Goal: Entertainment & Leisure: Consume media (video, audio)

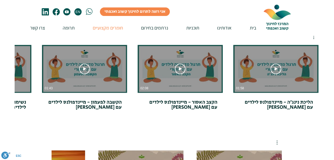
click at [111, 29] on p "חומרים מקצועיים" at bounding box center [108, 27] width 36 height 15
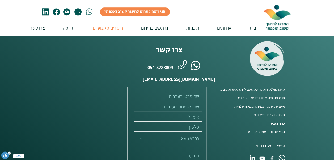
scroll to position [239, 0]
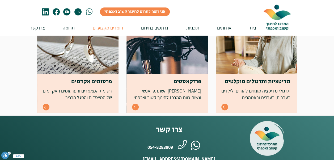
click at [225, 107] on icon "Go to" at bounding box center [224, 107] width 5 height 5
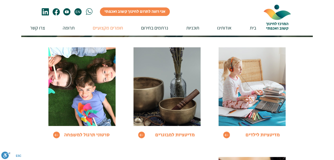
scroll to position [106, 0]
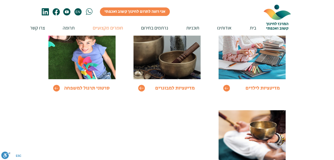
click at [141, 88] on icon "Go to" at bounding box center [141, 88] width 5 height 5
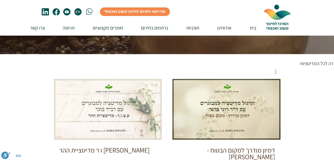
scroll to position [118, 0]
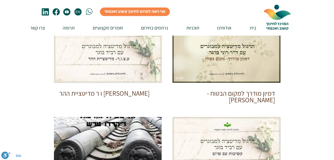
click at [309, 95] on div at bounding box center [167, 162] width 334 height 330
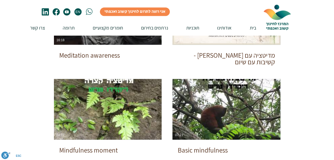
scroll to position [304, 0]
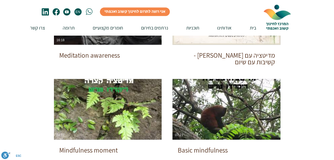
scroll to position [251, 0]
click at [308, 71] on div at bounding box center [167, 29] width 334 height 330
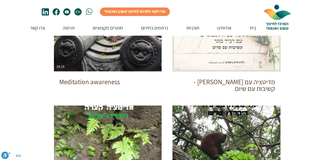
scroll to position [171, 0]
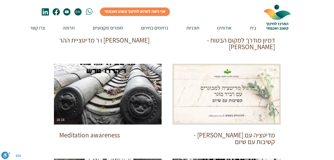
click at [171, 145] on div "צפייה בסרטון צפייה בסרטון 12:04 דמיון מודרך למקום הבטוח - דר רוני ברגר צפייה בס…" at bounding box center [161, 98] width 239 height 286
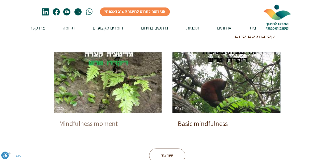
scroll to position [304, 0]
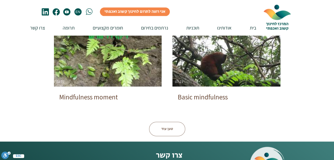
click at [162, 130] on button "טען עוד" at bounding box center [167, 129] width 36 height 14
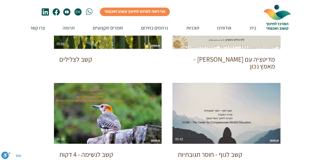
scroll to position [436, 0]
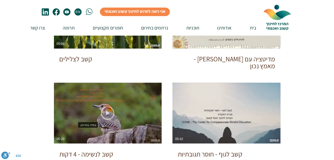
click at [107, 111] on use "צפייה בסרטון" at bounding box center [107, 112] width 13 height 13
